Goal: Information Seeking & Learning: Learn about a topic

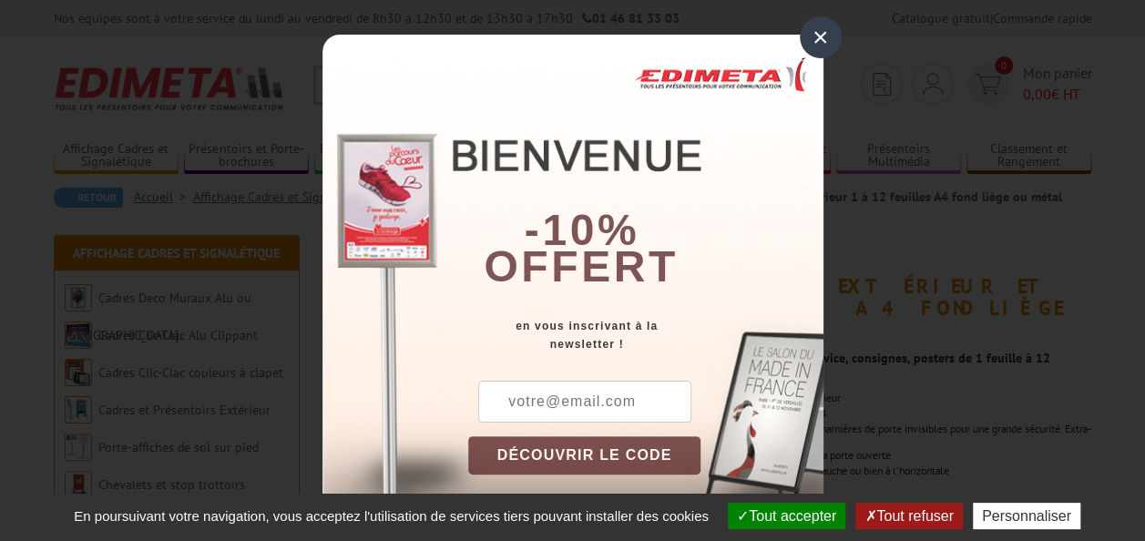
click at [812, 35] on div "×" at bounding box center [821, 37] width 42 height 42
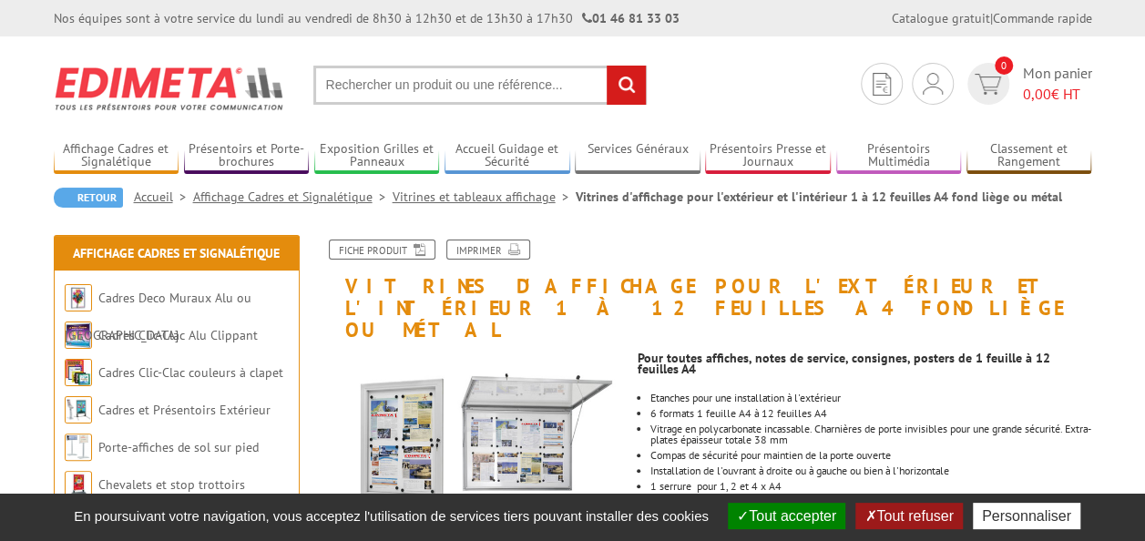
drag, startPoint x: 753, startPoint y: 508, endPoint x: 745, endPoint y: 467, distance: 41.8
click at [753, 508] on button "Tout accepter" at bounding box center [786, 516] width 117 height 26
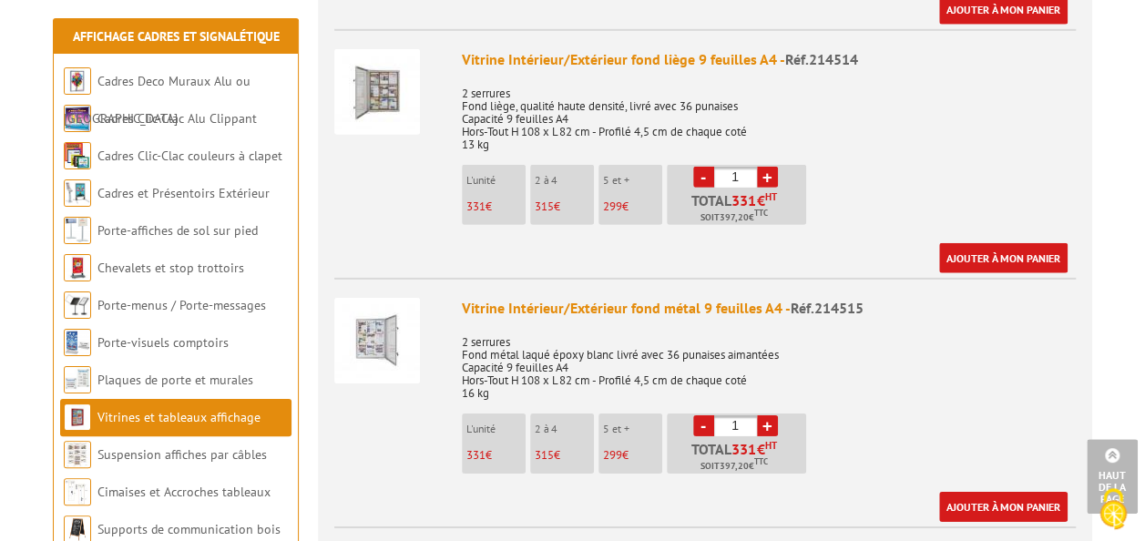
scroll to position [2732, 0]
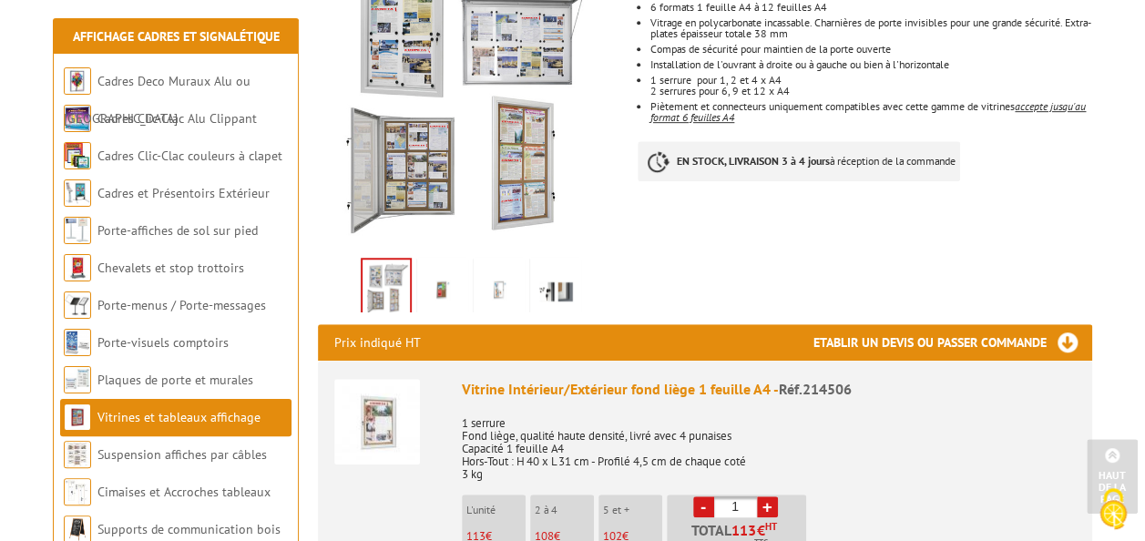
scroll to position [455, 0]
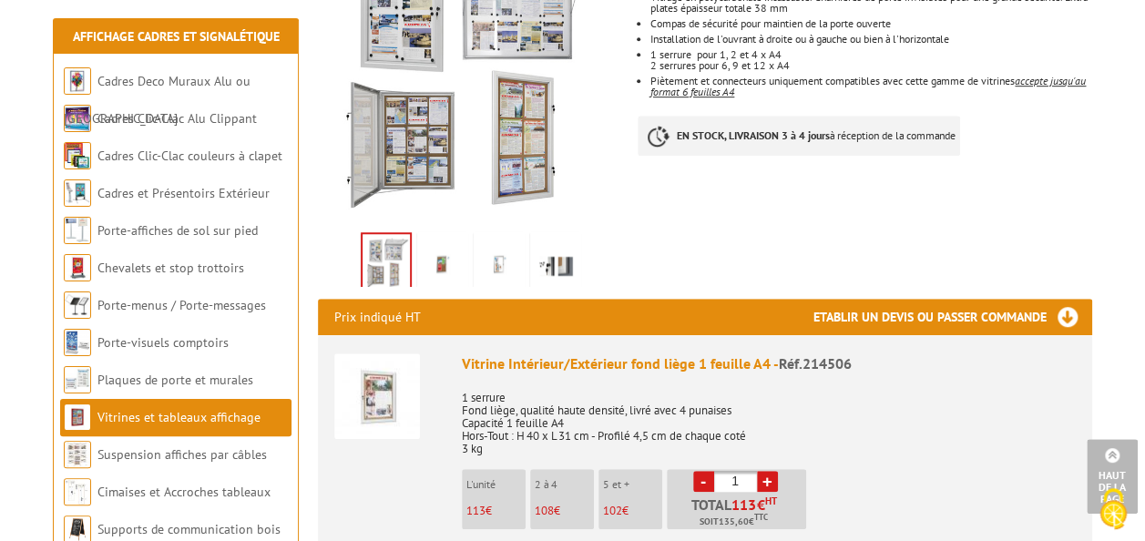
click at [443, 236] on img at bounding box center [443, 264] width 44 height 56
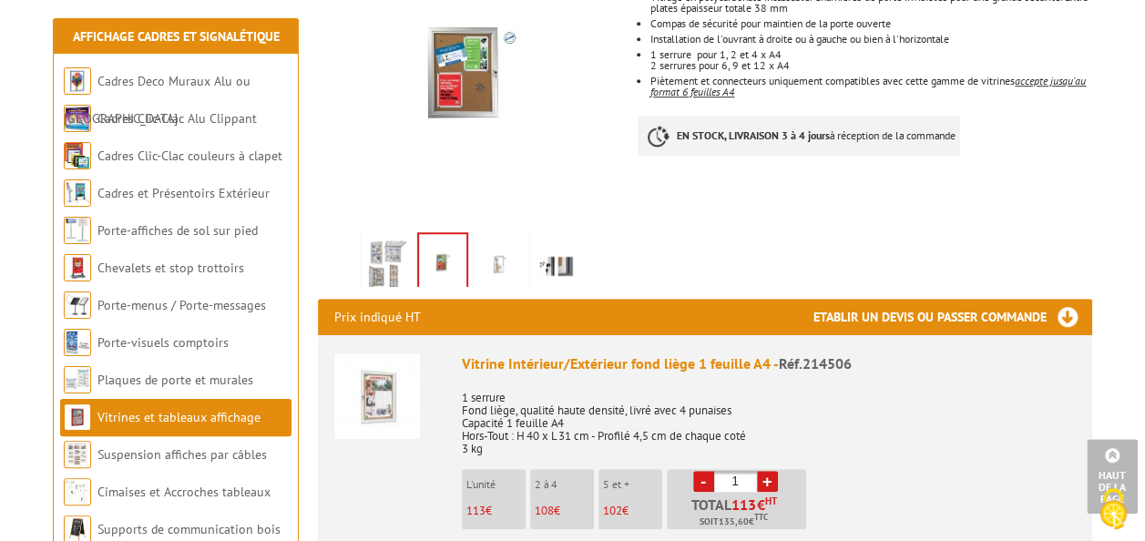
click at [499, 236] on img at bounding box center [499, 264] width 44 height 56
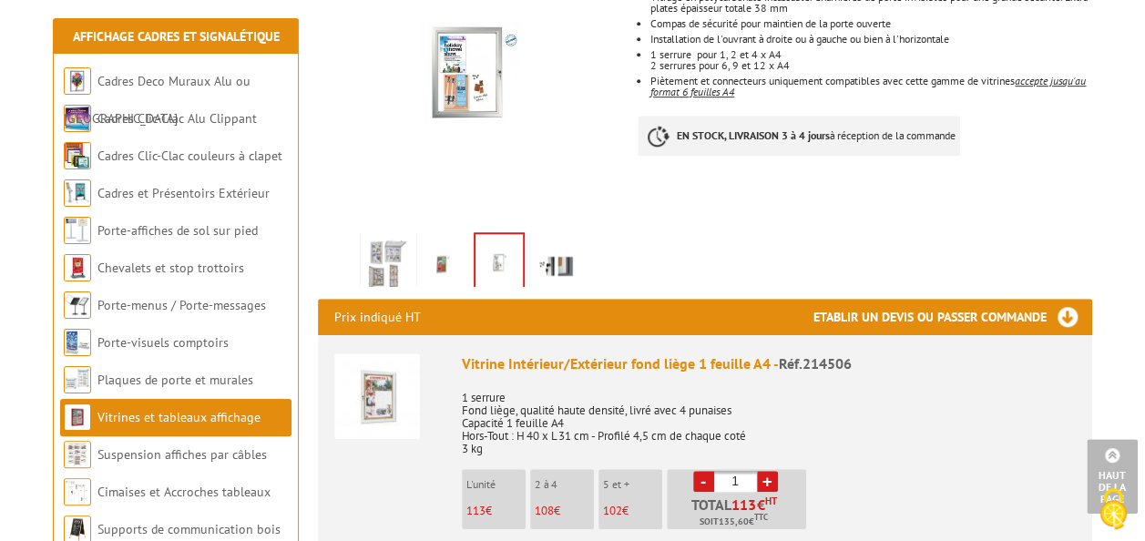
click at [555, 236] on img at bounding box center [556, 264] width 44 height 56
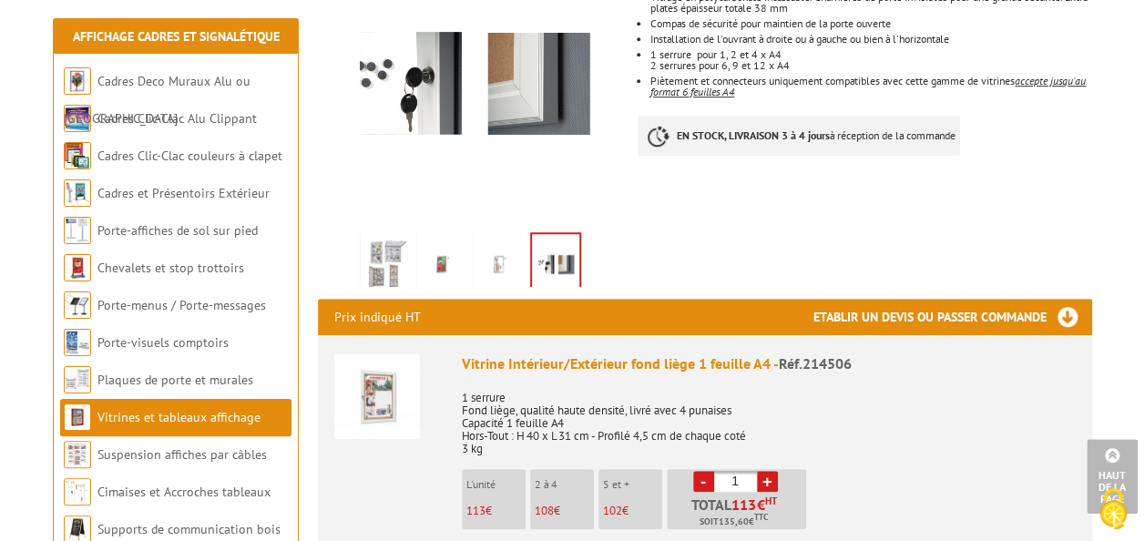
click at [388, 236] on img at bounding box center [386, 264] width 44 height 56
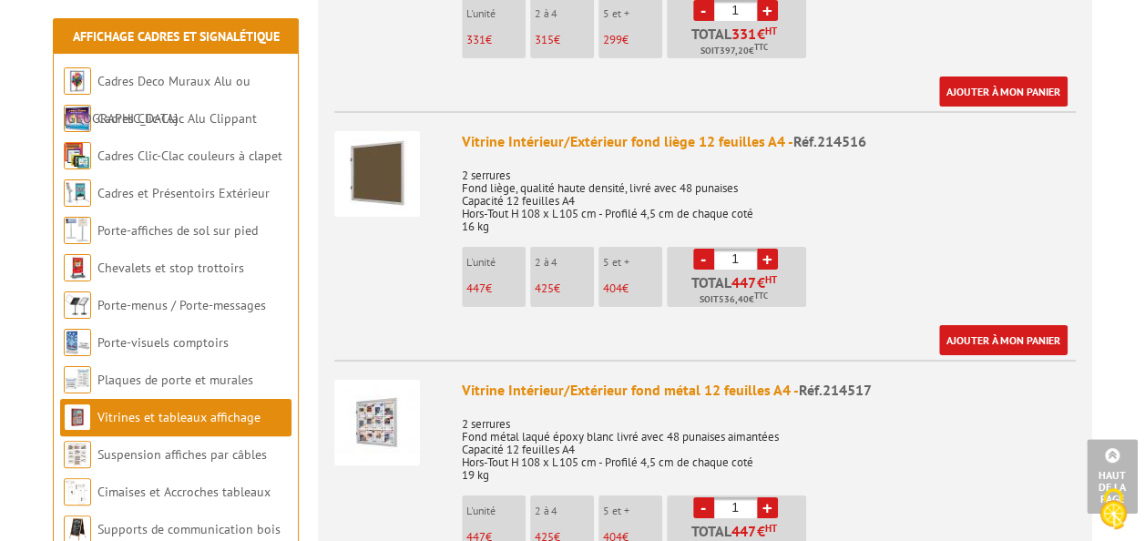
scroll to position [3187, 0]
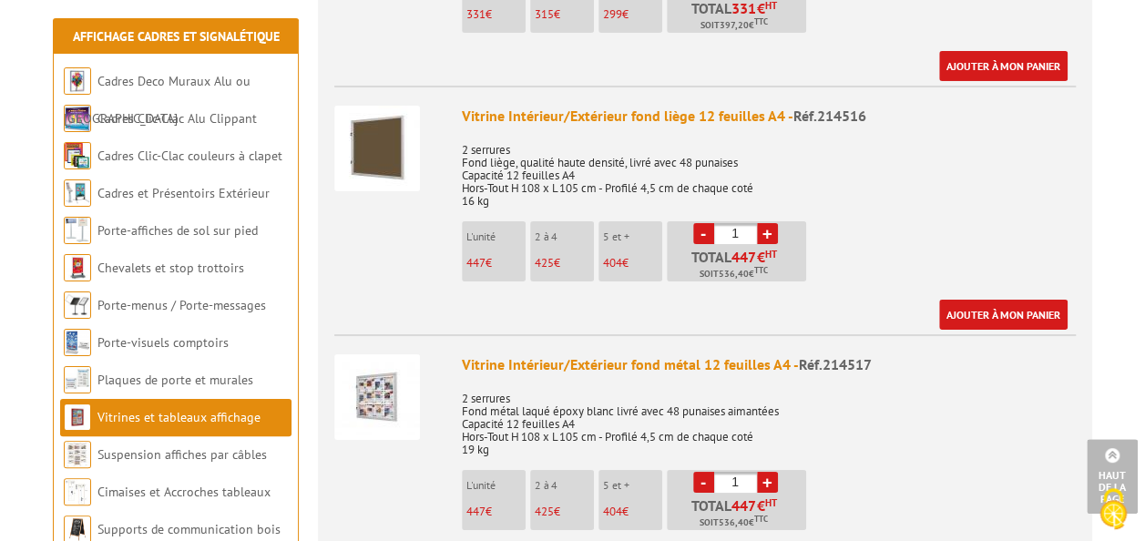
click at [373, 355] on img at bounding box center [377, 397] width 86 height 86
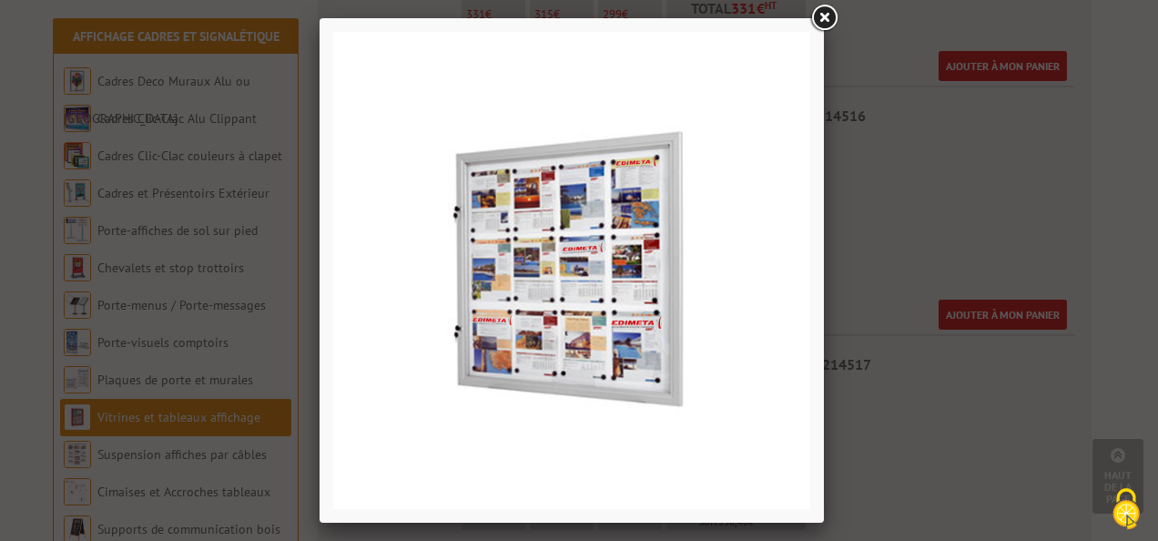
drag, startPoint x: 829, startPoint y: 7, endPoint x: 832, endPoint y: 19, distance: 12.4
click at [830, 7] on link at bounding box center [824, 18] width 33 height 33
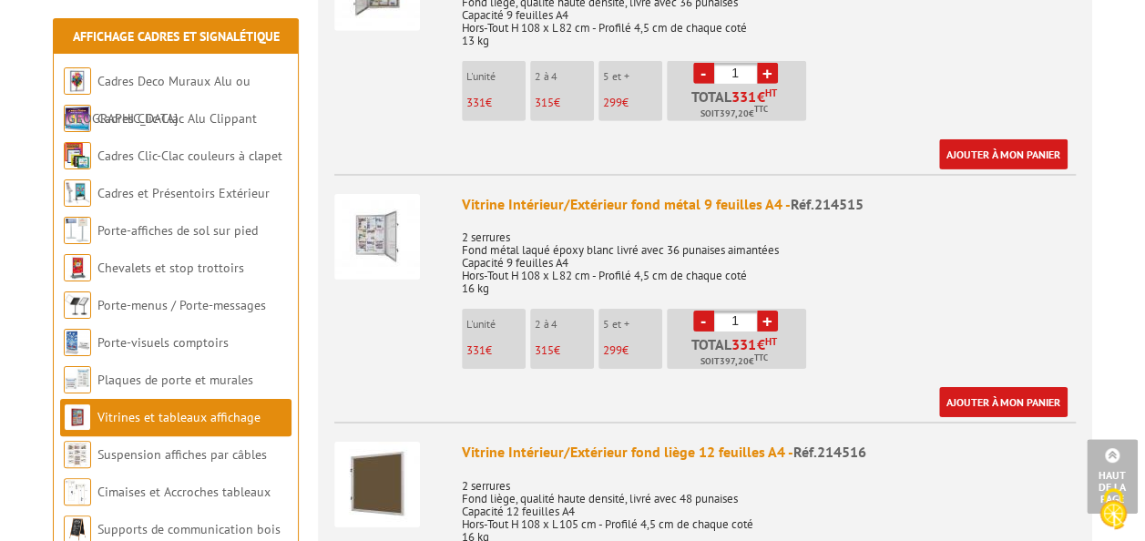
scroll to position [2823, 0]
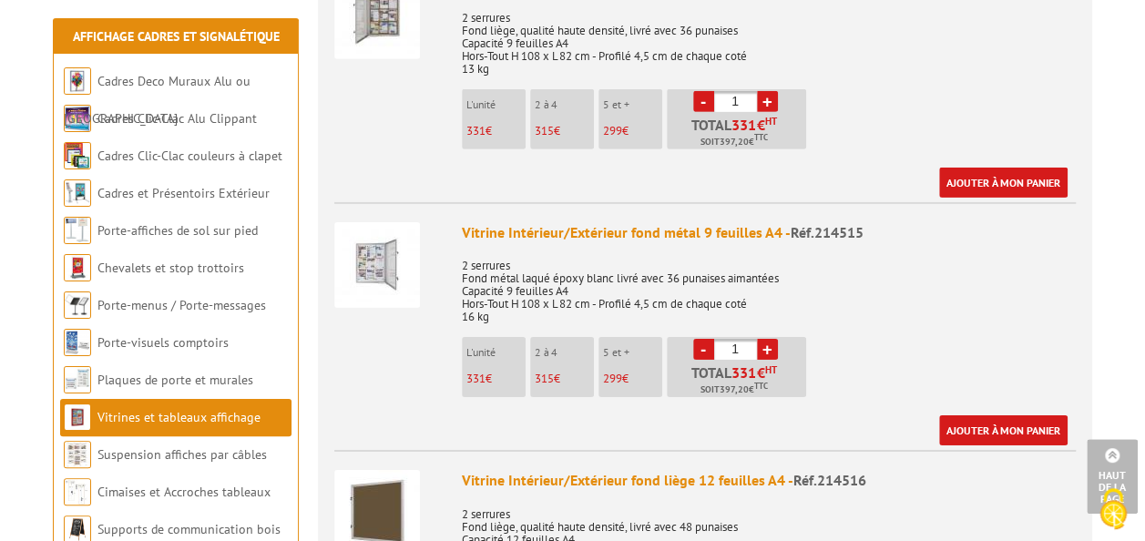
click at [399, 239] on img at bounding box center [377, 265] width 86 height 86
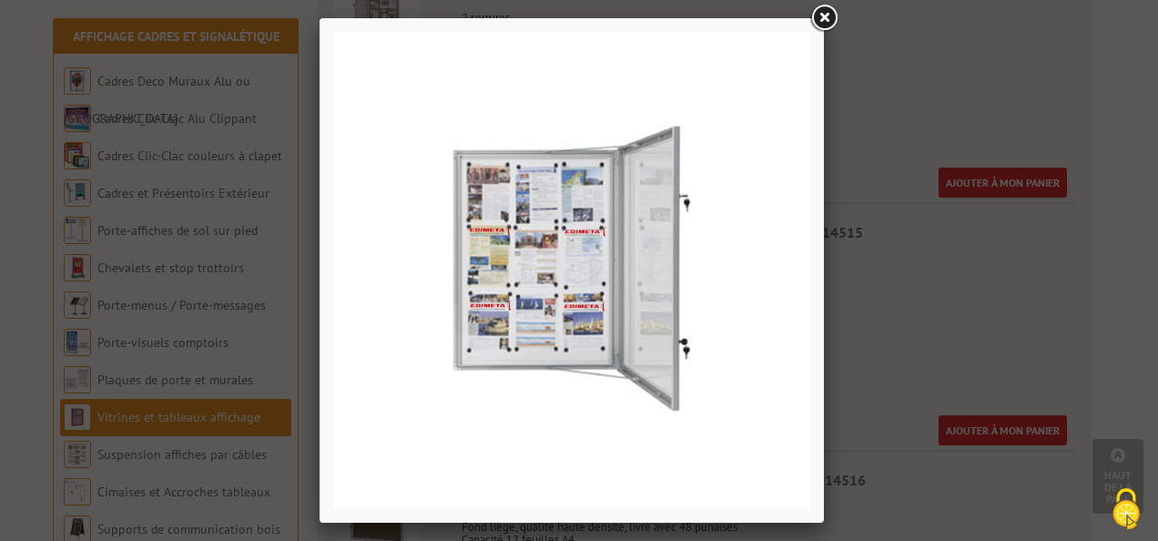
click at [828, 17] on link at bounding box center [824, 18] width 33 height 33
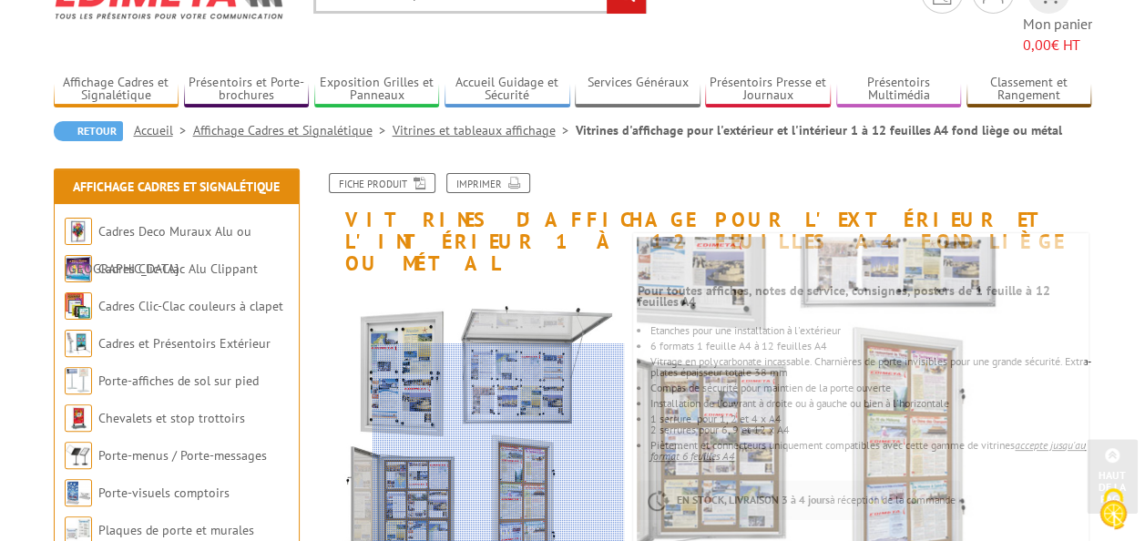
scroll to position [0, 0]
